Goal: Task Accomplishment & Management: Manage account settings

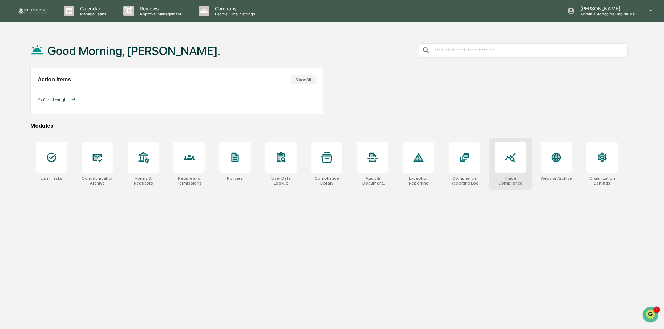
click at [506, 161] on icon at bounding box center [510, 157] width 11 height 11
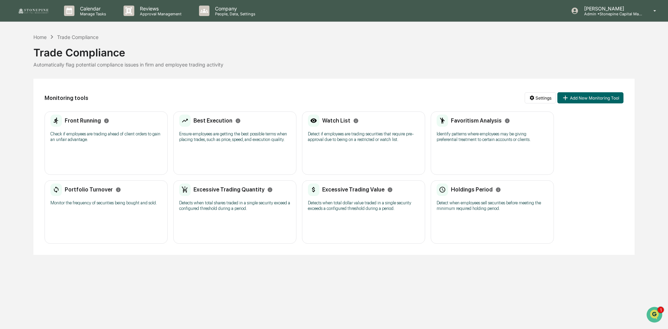
click at [372, 131] on p "Detect if employees are trading securities that require pre-approval due to bei…" at bounding box center [363, 136] width 111 height 11
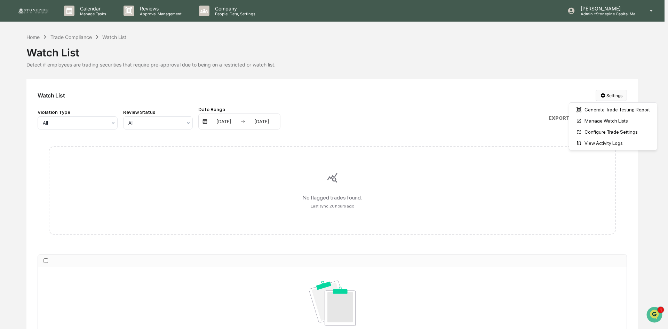
click at [615, 99] on html "Calendar Manage Tasks Reviews Approval Management Company People, Data, Setting…" at bounding box center [334, 164] width 668 height 329
click at [607, 122] on div "Manage Watch Lists" at bounding box center [612, 120] width 85 height 11
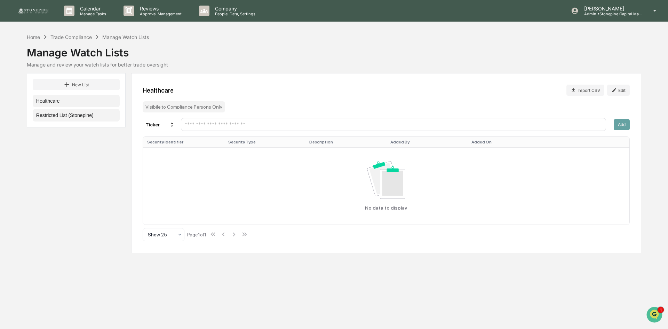
click at [78, 115] on button "Restricted List (Stonepine)" at bounding box center [76, 115] width 87 height 13
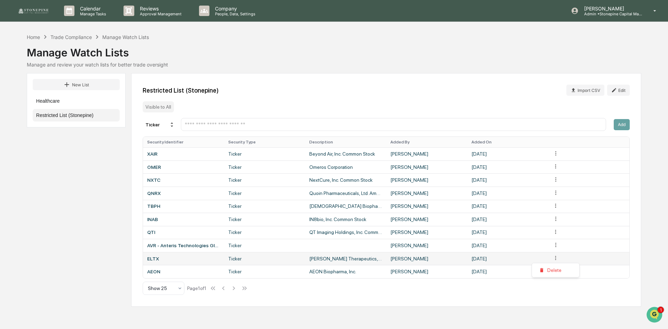
click at [557, 258] on html "Calendar Manage Tasks Reviews Approval Management Company People, Data, Setting…" at bounding box center [334, 164] width 668 height 329
click at [557, 270] on div "Delete" at bounding box center [555, 269] width 45 height 11
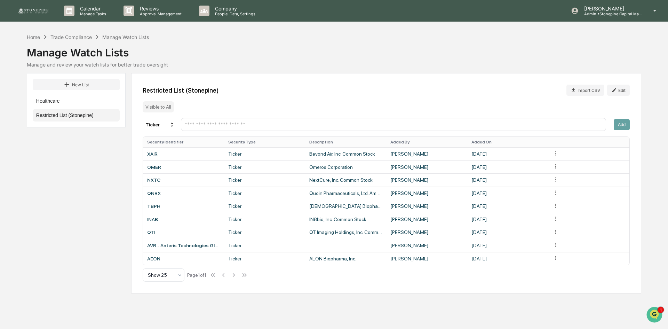
click at [523, 122] on input "text" at bounding box center [393, 124] width 419 height 7
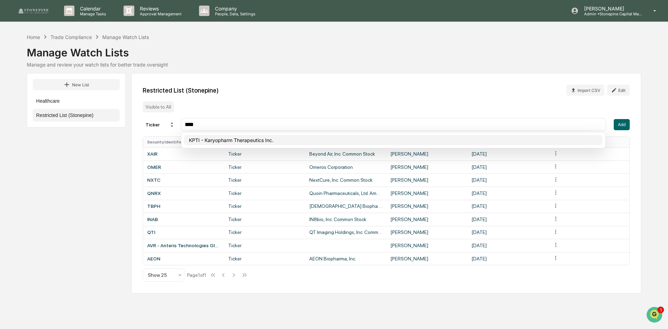
type input "****"
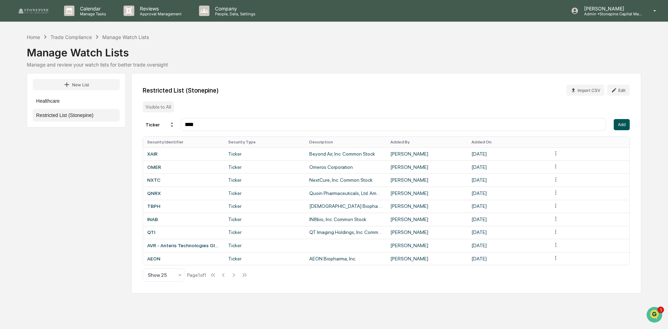
click at [621, 122] on button "Add" at bounding box center [621, 124] width 16 height 11
